Goal: Communication & Community: Answer question/provide support

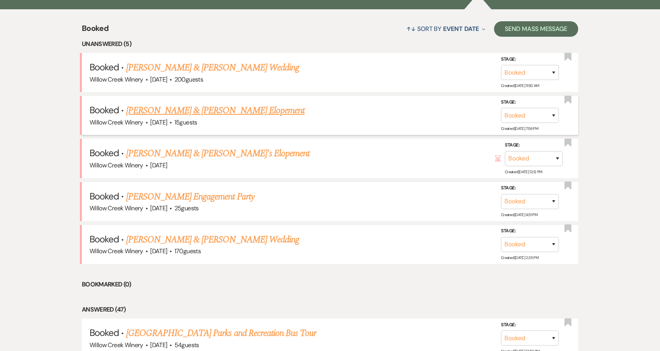
click at [145, 112] on link "[PERSON_NAME] & [PERSON_NAME] Elopement" at bounding box center [215, 110] width 179 height 14
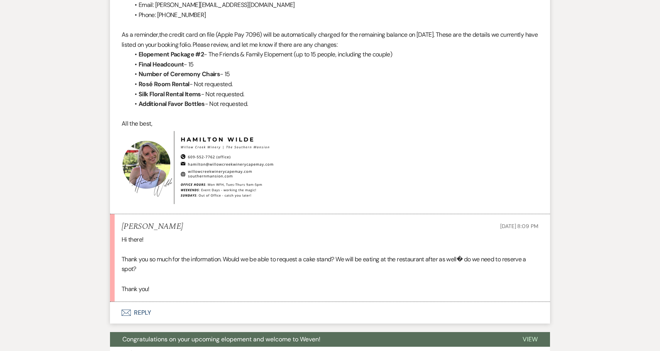
scroll to position [4274, 0]
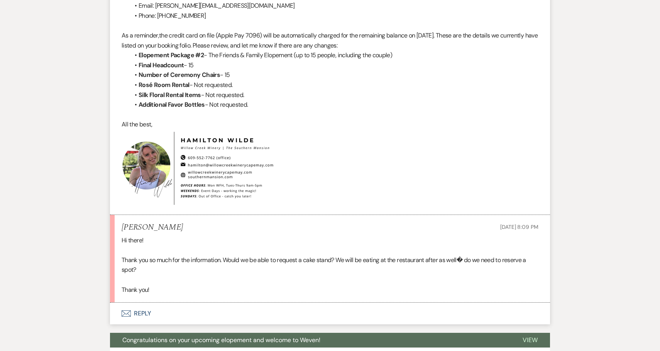
click at [163, 302] on button "Envelope Reply" at bounding box center [330, 313] width 440 height 22
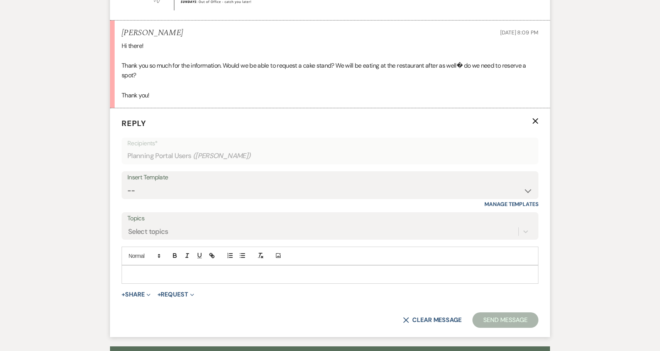
scroll to position [4471, 0]
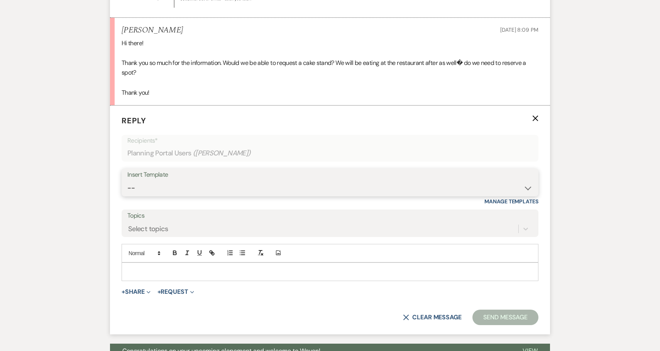
click at [170, 181] on select "-- Weven Planning Portal Introduction (Booked Events) 6-Month Check-in Review R…" at bounding box center [329, 187] width 405 height 15
select select "1589"
click at [127, 180] on select "-- Weven Planning Portal Introduction (Booked Events) 6-Month Check-in Review R…" at bounding box center [329, 187] width 405 height 15
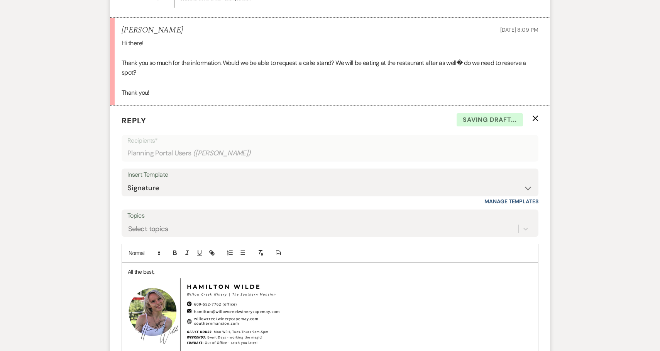
click at [125, 263] on div "All the best, ﻿ ﻿" at bounding box center [330, 310] width 416 height 95
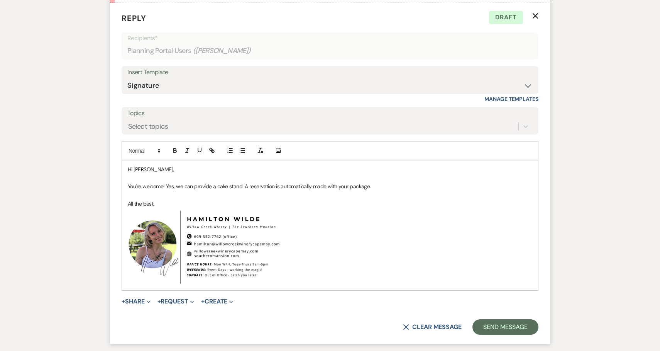
scroll to position [4579, 0]
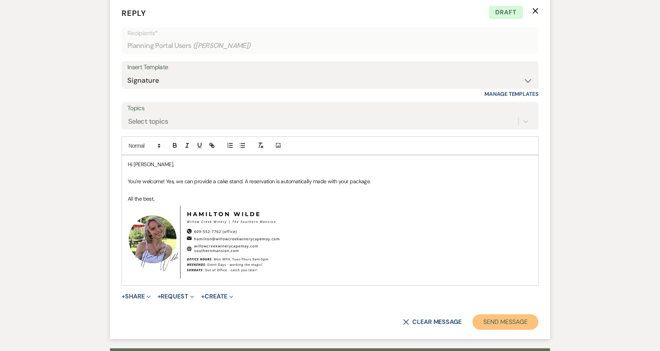
click at [512, 314] on button "Send Message" at bounding box center [506, 321] width 66 height 15
